Goal: Transaction & Acquisition: Purchase product/service

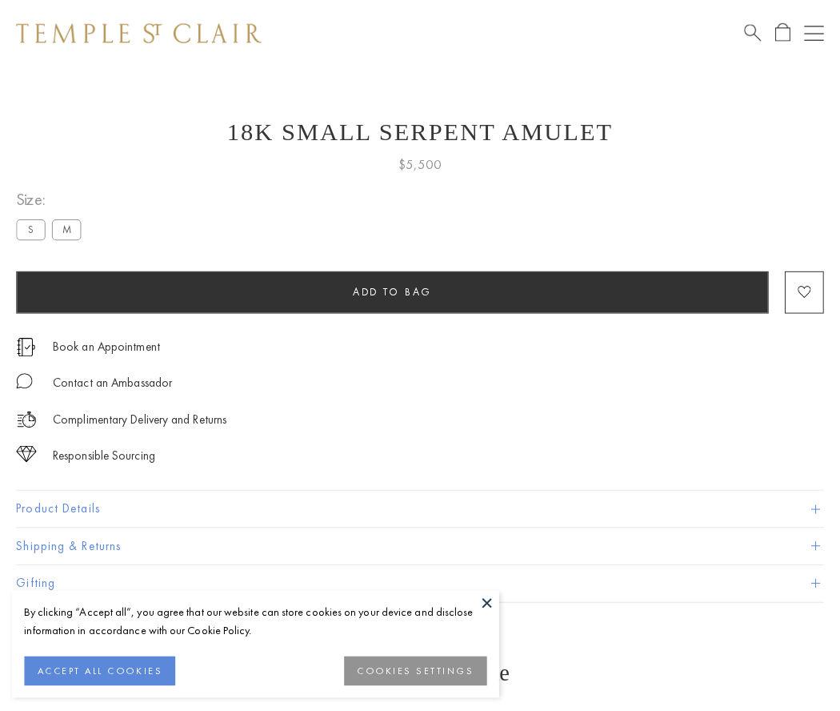
scroll to position [58, 0]
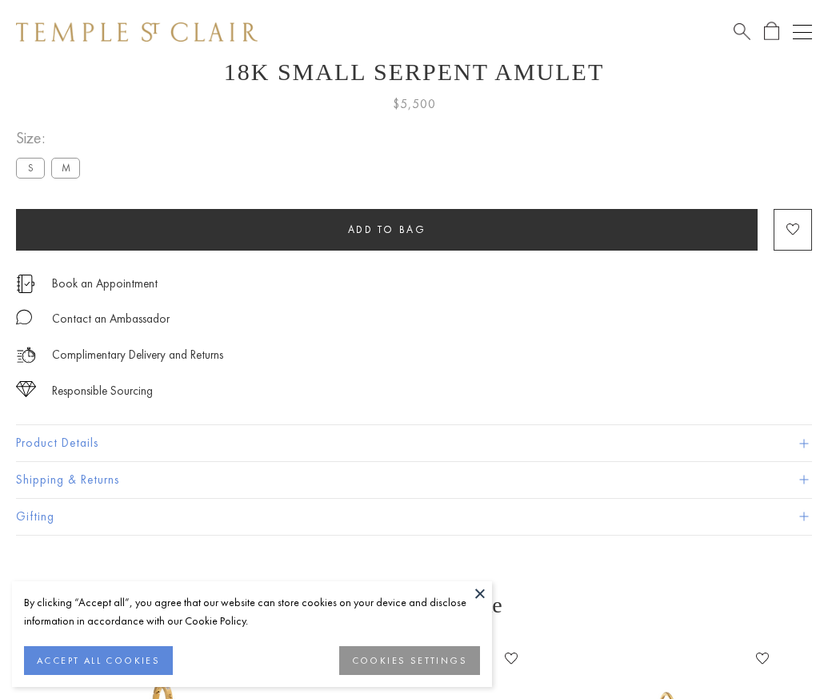
click at [386, 229] on span "Add to bag" at bounding box center [387, 229] width 78 height 14
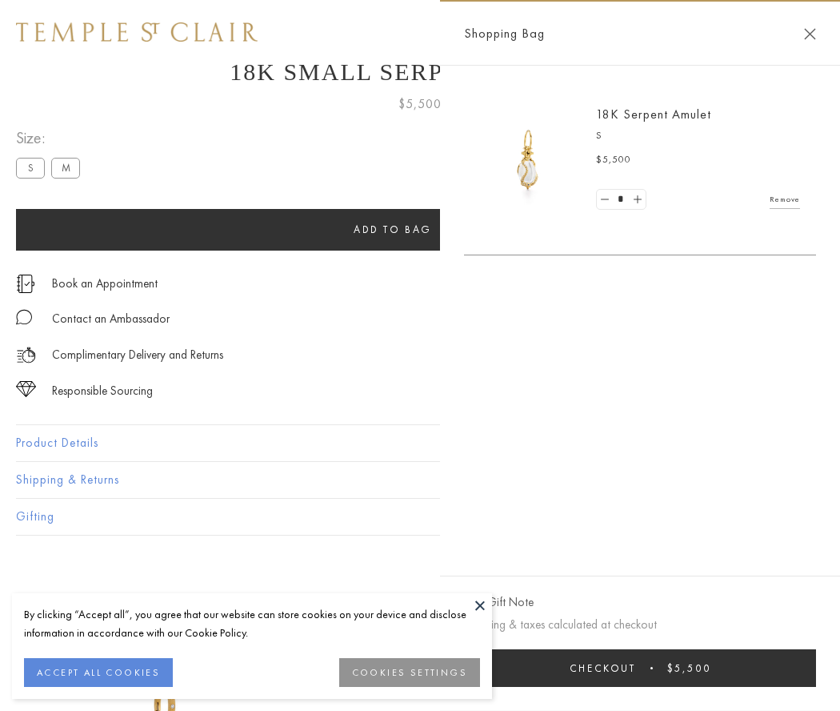
click at [640, 667] on button "Checkout $5,500" at bounding box center [640, 668] width 352 height 38
